Goal: Task Accomplishment & Management: Use online tool/utility

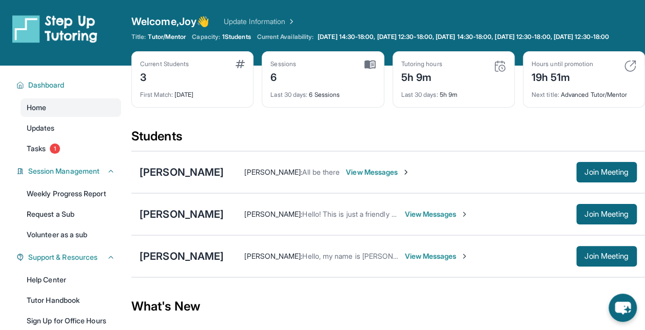
click at [429, 301] on div "What's New" at bounding box center [388, 306] width 514 height 45
click at [75, 157] on link "Tasks 1" at bounding box center [71, 149] width 101 height 18
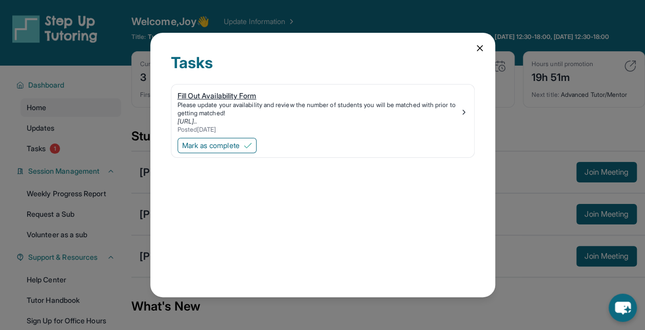
click at [414, 123] on div "https://step-up-availability-1086300679771.us-cent..." at bounding box center [319, 121] width 282 height 8
click at [240, 142] on span "Mark as complete" at bounding box center [210, 146] width 57 height 10
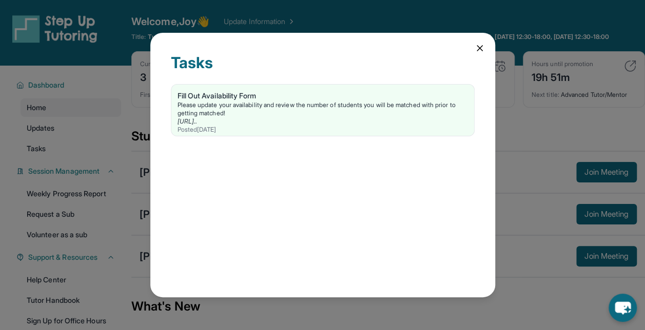
click at [482, 46] on icon at bounding box center [480, 48] width 10 height 10
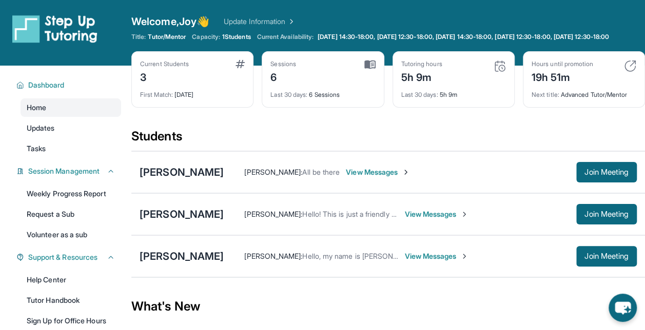
click at [424, 306] on div "What's New" at bounding box center [388, 306] width 514 height 45
click at [421, 284] on section "Students Leslie Garcia Maria Vega : All be there View Messages Join Meeting Aud…" at bounding box center [388, 206] width 514 height 156
click at [596, 257] on button "Join Meeting" at bounding box center [606, 256] width 61 height 21
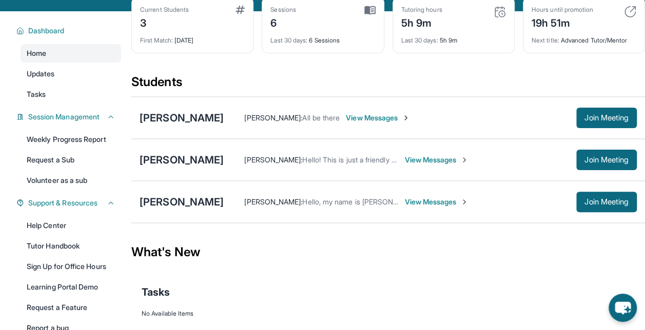
scroll to position [63, 0]
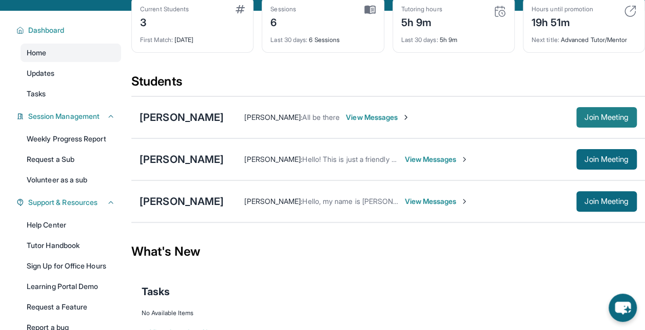
click at [592, 114] on span "Join Meeting" at bounding box center [606, 117] width 44 height 6
